Goal: Task Accomplishment & Management: Complete application form

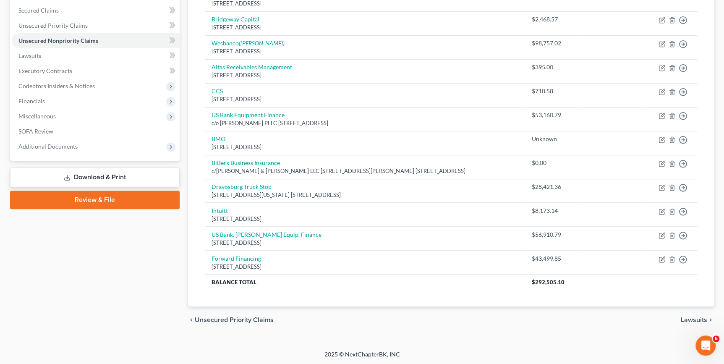
drag, startPoint x: 107, startPoint y: 178, endPoint x: 123, endPoint y: 180, distance: 15.7
click at [107, 178] on link "Download & Print" at bounding box center [95, 177] width 170 height 20
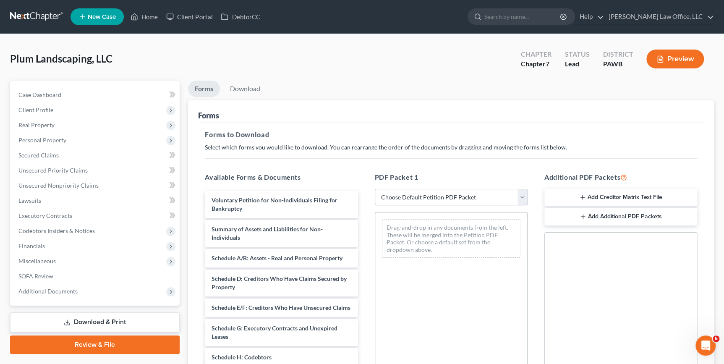
click at [443, 199] on select "Choose Default Petition PDF Packet Complete Bankruptcy Petition (all forms and …" at bounding box center [451, 197] width 153 height 17
select select "0"
click at [377, 189] on select "Choose Default Petition PDF Packet Complete Bankruptcy Petition (all forms and …" at bounding box center [451, 197] width 153 height 17
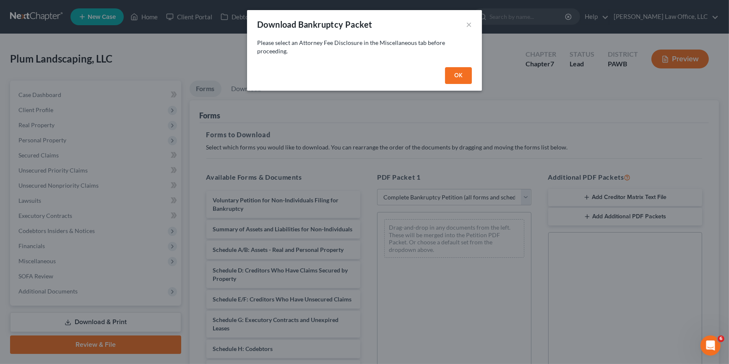
click at [455, 80] on button "OK" at bounding box center [458, 75] width 27 height 17
select select
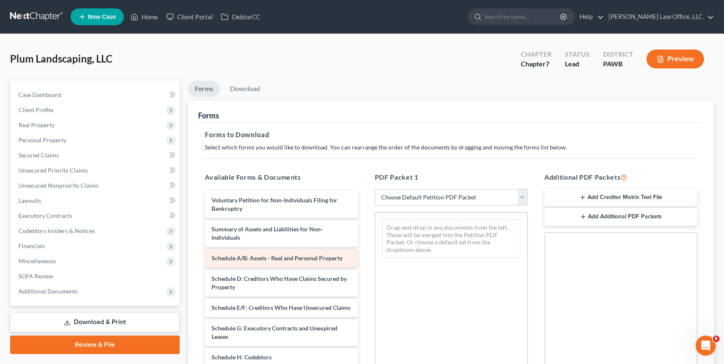
scroll to position [97, 0]
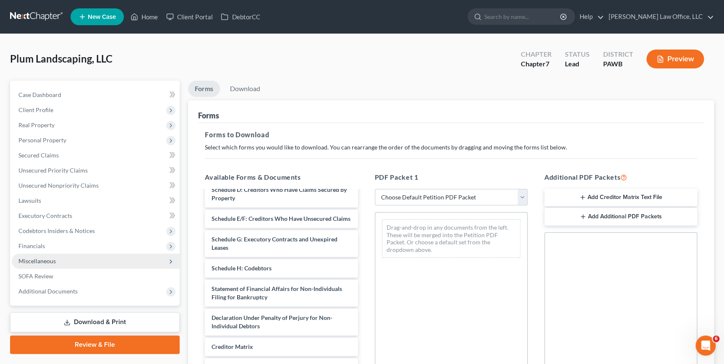
click at [47, 262] on span "Miscellaneous" at bounding box center [36, 260] width 37 height 7
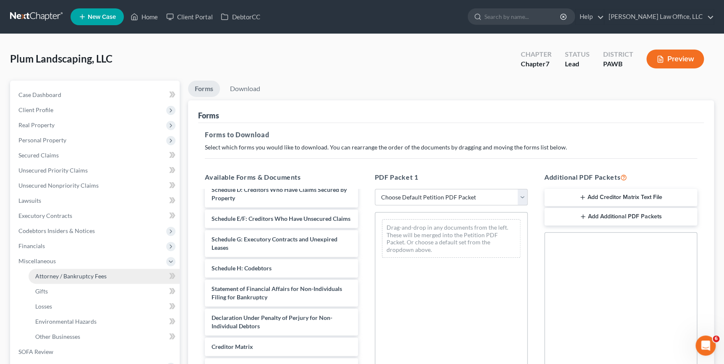
click at [55, 278] on span "Attorney / Bankruptcy Fees" at bounding box center [70, 275] width 71 height 7
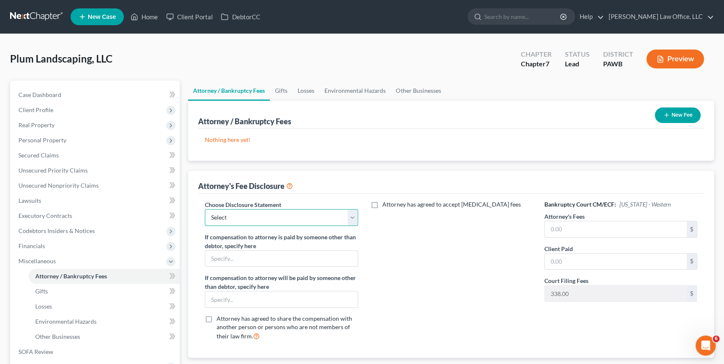
click at [354, 222] on select "Select Disclosure" at bounding box center [281, 217] width 153 height 17
select select "0"
click at [205, 209] on select "Select Disclosure" at bounding box center [281, 217] width 153 height 17
click at [575, 231] on input "text" at bounding box center [616, 229] width 142 height 16
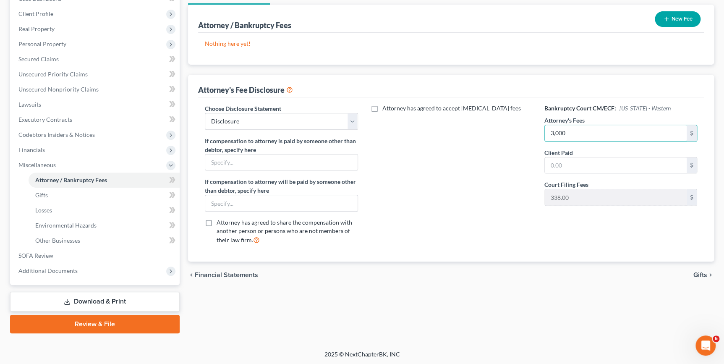
type input "3,000"
click at [705, 271] on span "Gifts" at bounding box center [700, 274] width 14 height 7
